Goal: Obtain resource: Download file/media

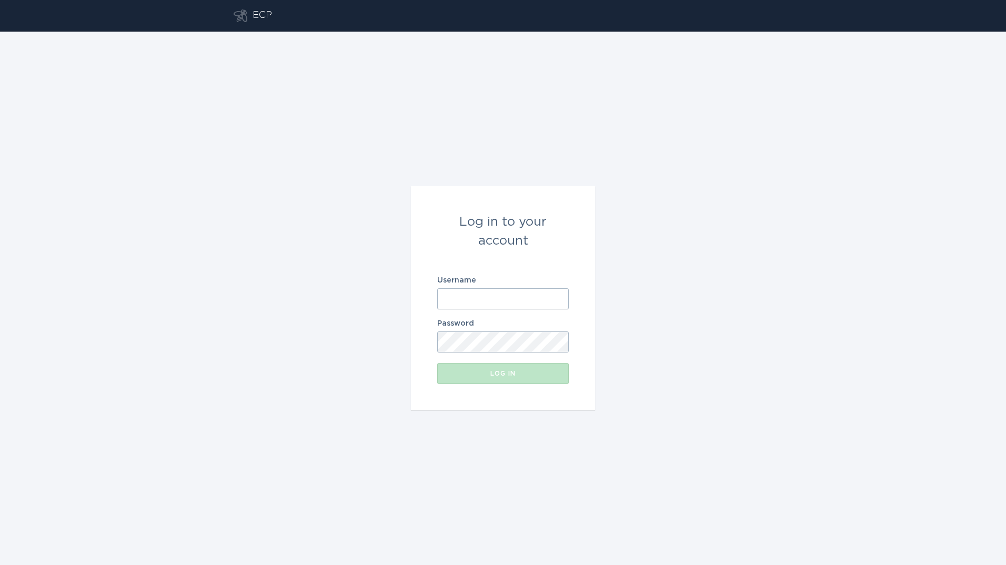
click at [500, 296] on input "Username" at bounding box center [503, 298] width 132 height 21
type input "[PERSON_NAME][EMAIL_ADDRESS][PERSON_NAME][DOMAIN_NAME]"
click at [437, 363] on button "Log in" at bounding box center [503, 373] width 132 height 21
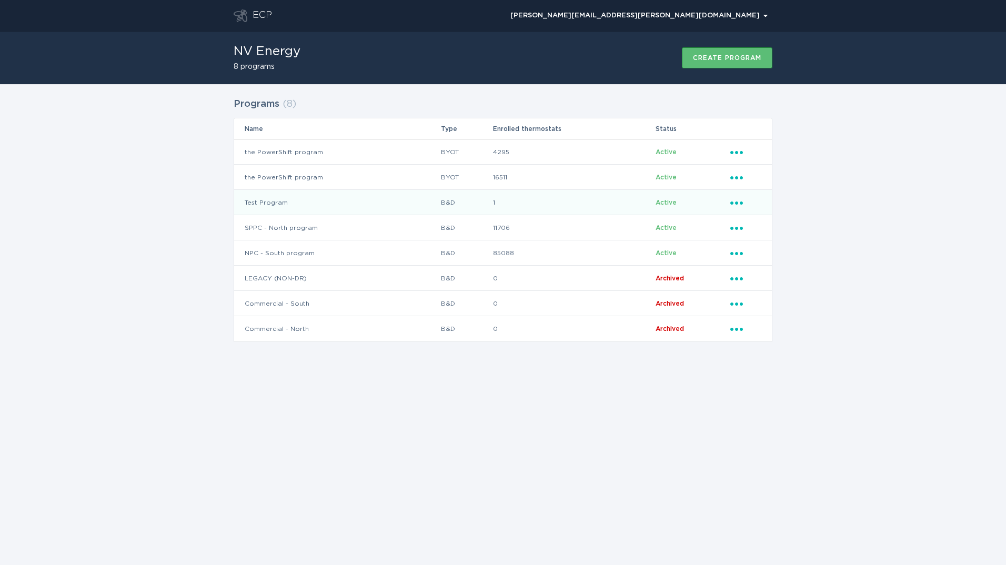
click at [538, 197] on td "1" at bounding box center [574, 202] width 163 height 25
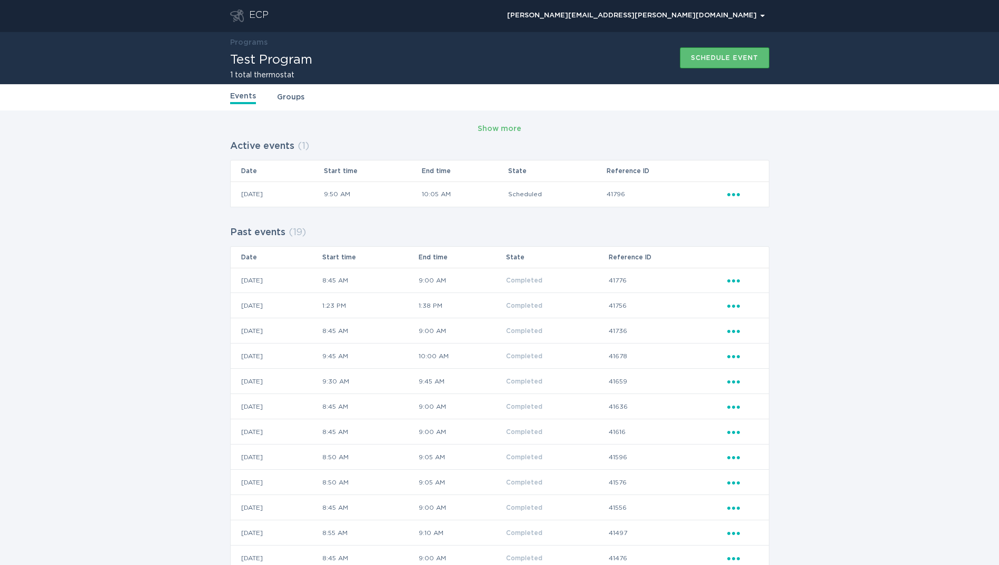
click at [253, 3] on header "ECP [PERSON_NAME][EMAIL_ADDRESS][PERSON_NAME][DOMAIN_NAME] Chevron" at bounding box center [499, 16] width 539 height 32
click at [253, 15] on div "ECP" at bounding box center [258, 15] width 19 height 13
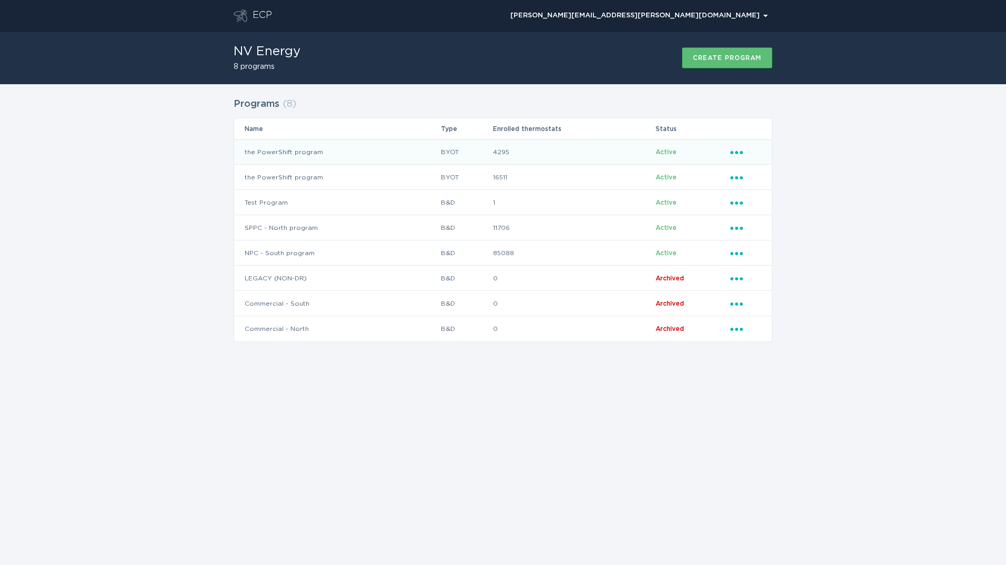
click at [738, 152] on icon "Popover menu" at bounding box center [737, 152] width 13 height 3
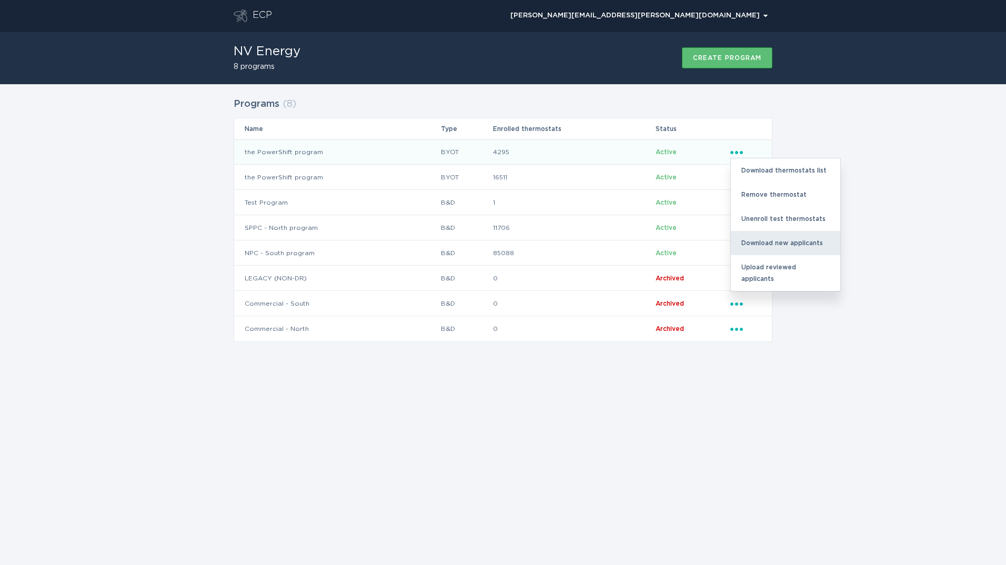
click at [780, 237] on div "Download new applicants" at bounding box center [785, 243] width 109 height 24
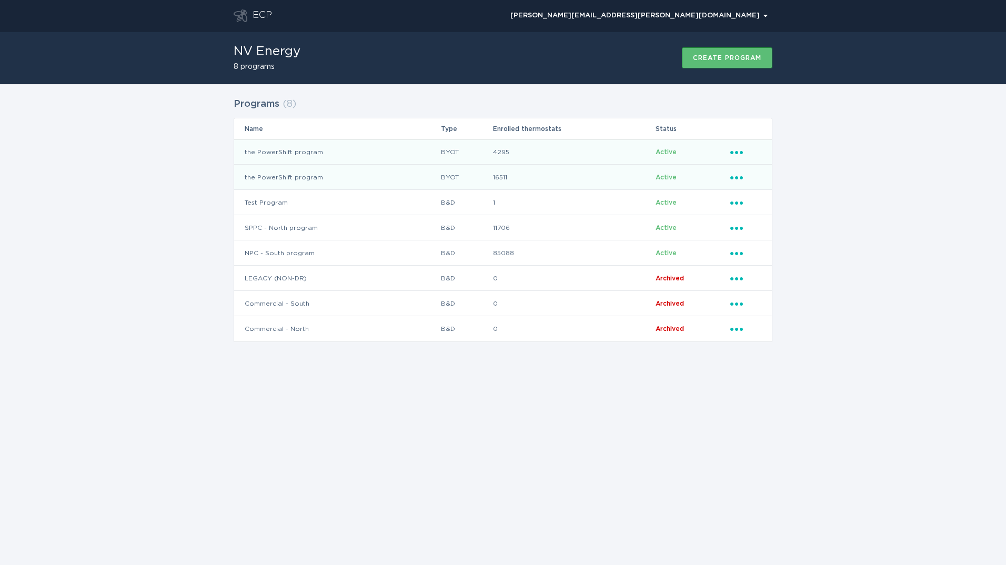
click at [733, 177] on icon "Popover menu" at bounding box center [737, 177] width 13 height 3
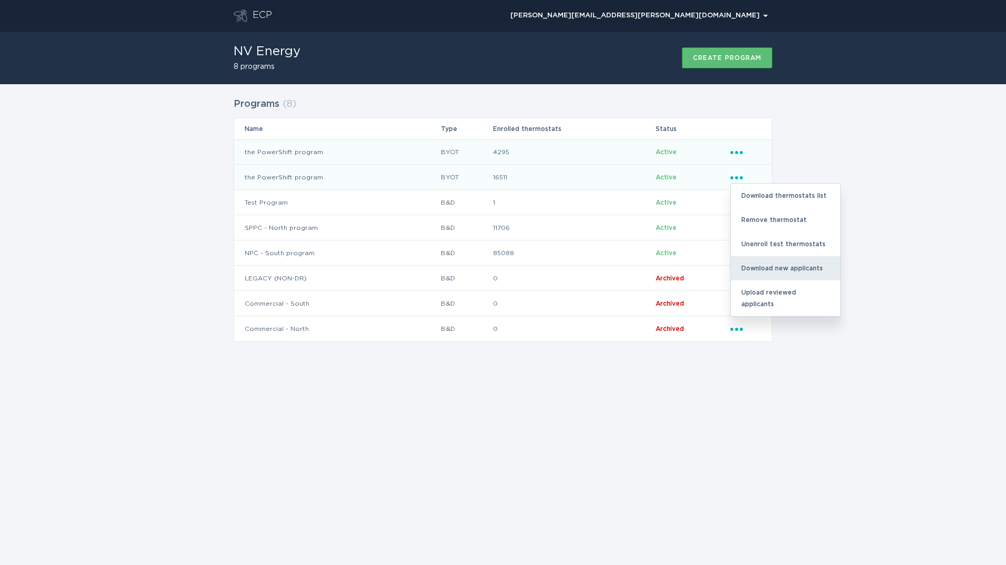
click at [774, 264] on div "Download new applicants" at bounding box center [785, 268] width 109 height 24
